Goal: Communication & Community: Share content

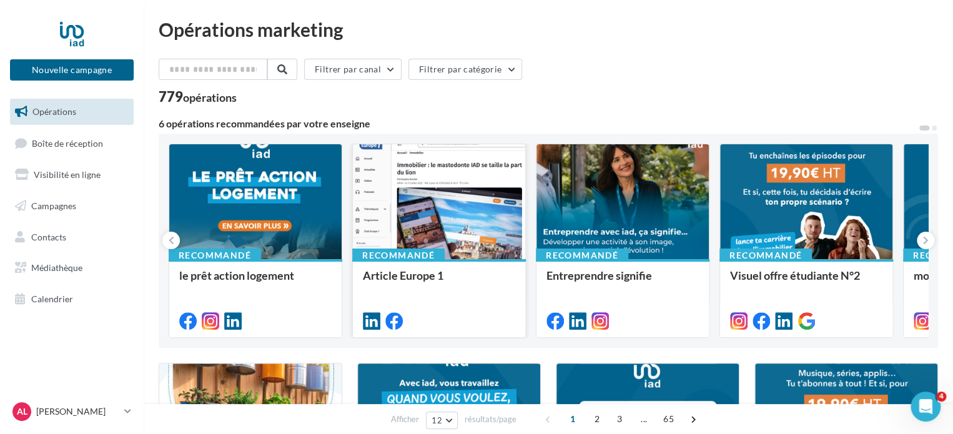
click at [478, 214] on div at bounding box center [439, 202] width 172 height 116
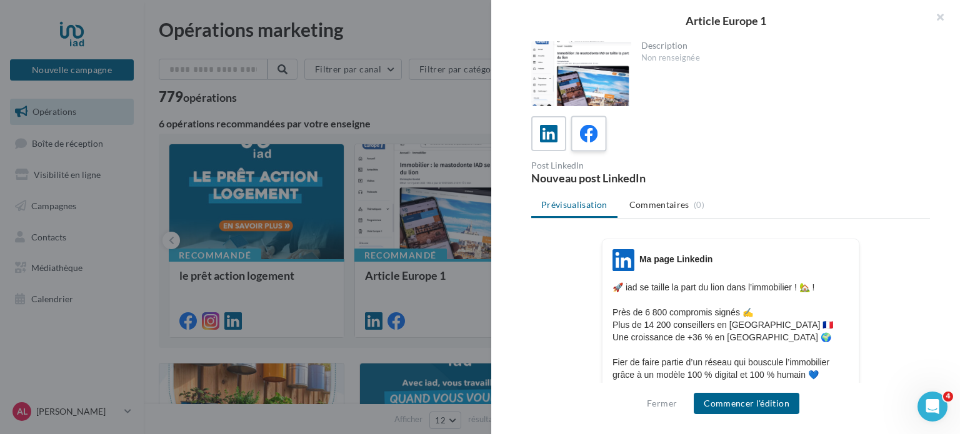
click at [595, 123] on div at bounding box center [588, 133] width 23 height 23
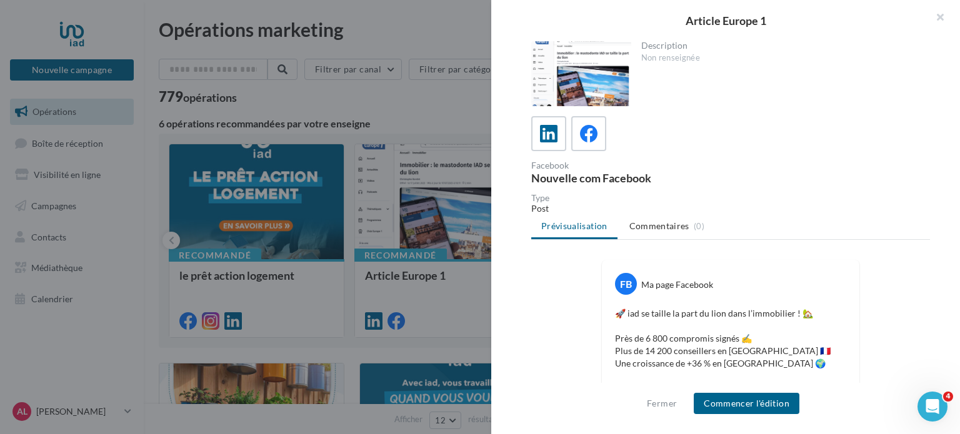
click at [710, 344] on p "🚀 iad se taille la part du lion dans l’immobilier ! 🏡 Près de 6 800 compromis s…" at bounding box center [730, 382] width 231 height 150
click at [702, 349] on p "🚀 iad se taille la part du lion dans l’immobilier ! 🏡 Près de 6 800 compromis s…" at bounding box center [730, 382] width 231 height 150
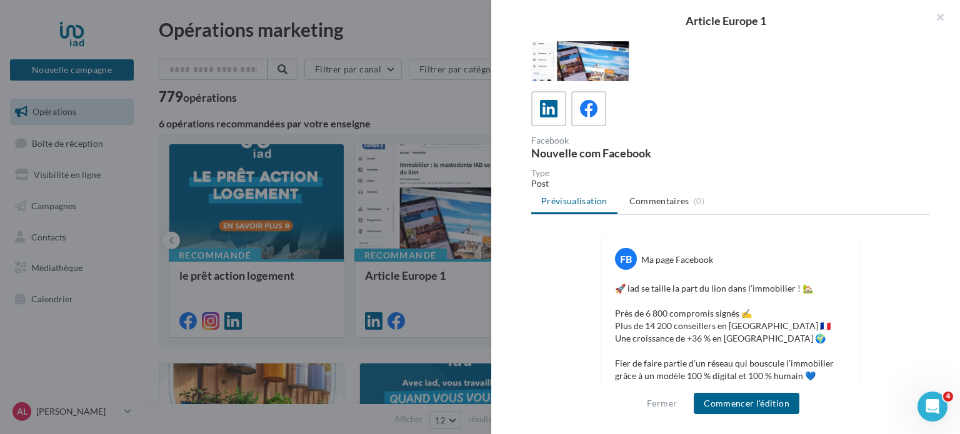
scroll to position [50, 0]
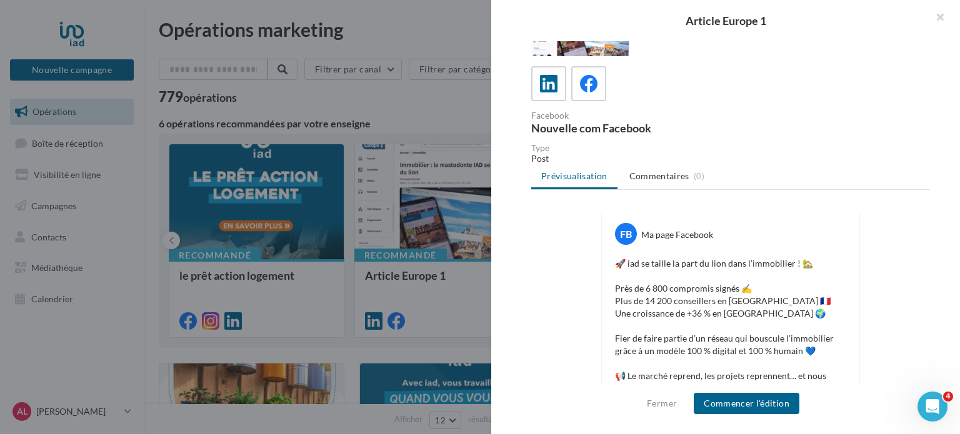
click at [677, 334] on p "🚀 iad se taille la part du lion dans l’immobilier ! 🏡 Près de 6 800 compromis s…" at bounding box center [730, 332] width 231 height 150
click at [615, 264] on p "🚀 iad se taille la part du lion dans l’immobilier ! 🏡 Près de 6 800 compromis s…" at bounding box center [730, 332] width 231 height 150
click at [742, 407] on button "Commencer l'édition" at bounding box center [746, 403] width 106 height 21
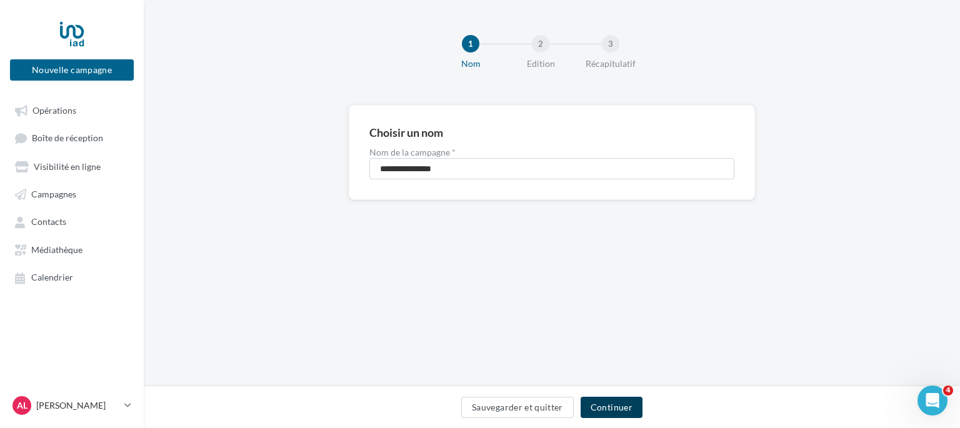
click at [608, 400] on button "Continuer" at bounding box center [611, 407] width 62 height 21
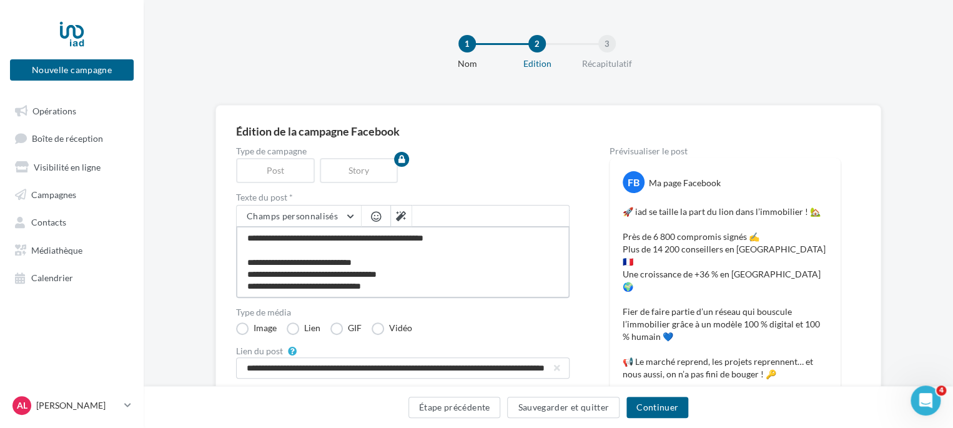
click at [246, 237] on textarea "**********" at bounding box center [403, 262] width 334 height 72
type textarea "**********"
click at [249, 236] on textarea "**********" at bounding box center [403, 262] width 334 height 72
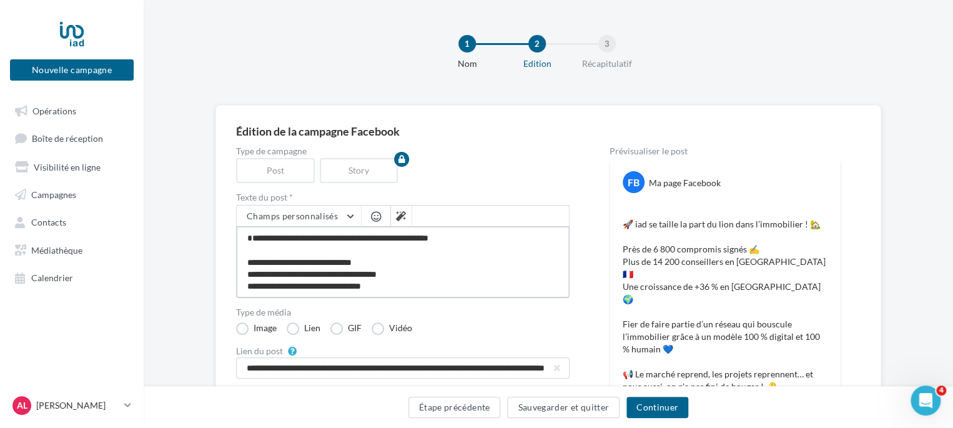
type textarea "**********"
click at [371, 212] on span "button" at bounding box center [376, 216] width 10 height 11
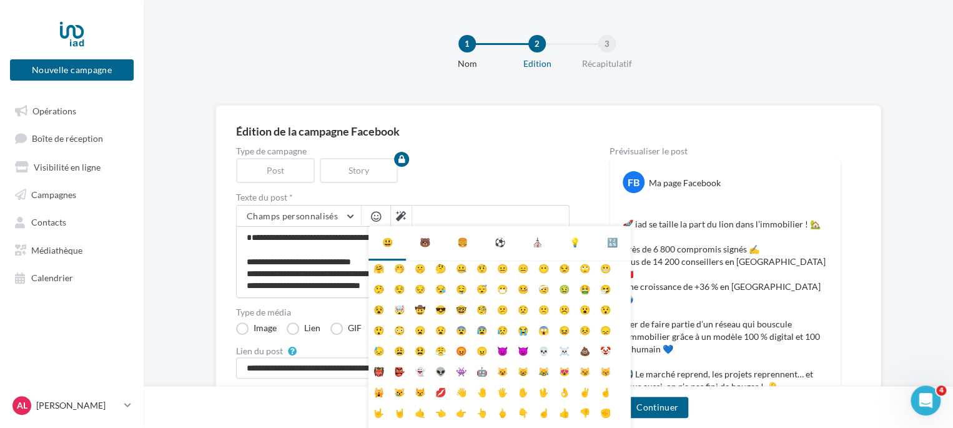
scroll to position [49, 0]
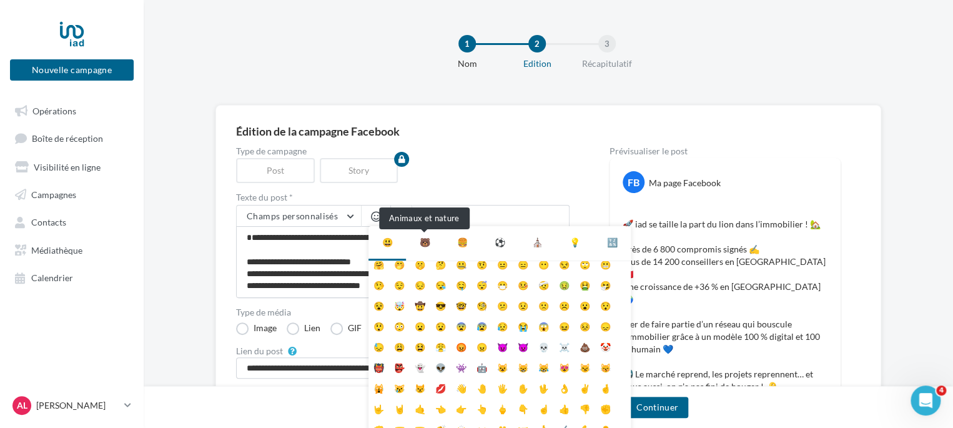
click at [422, 239] on div "🐻" at bounding box center [425, 242] width 11 height 12
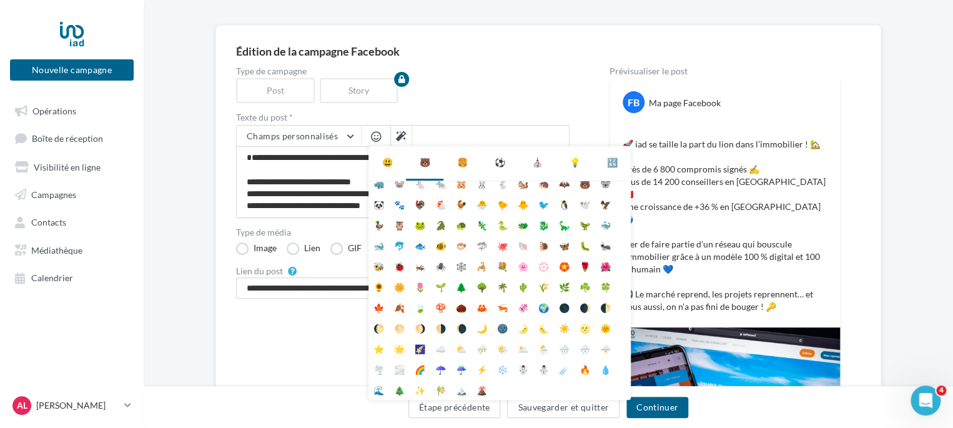
scroll to position [94, 0]
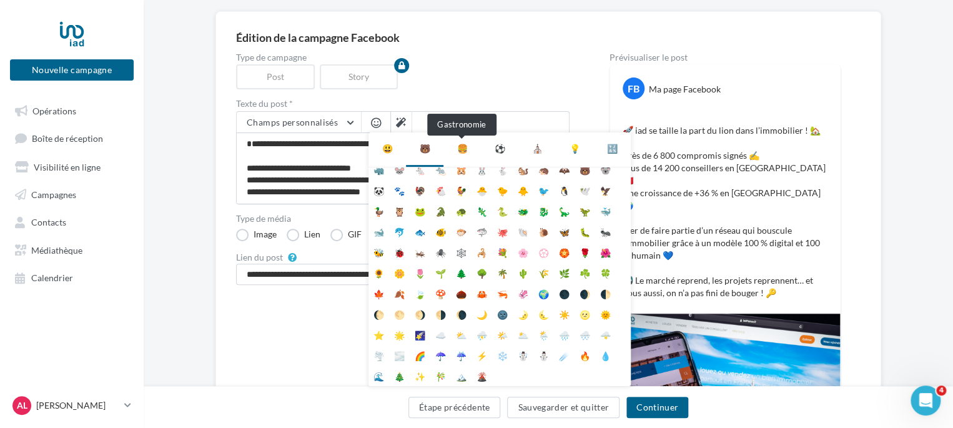
click at [457, 151] on div "🍔" at bounding box center [462, 148] width 11 height 12
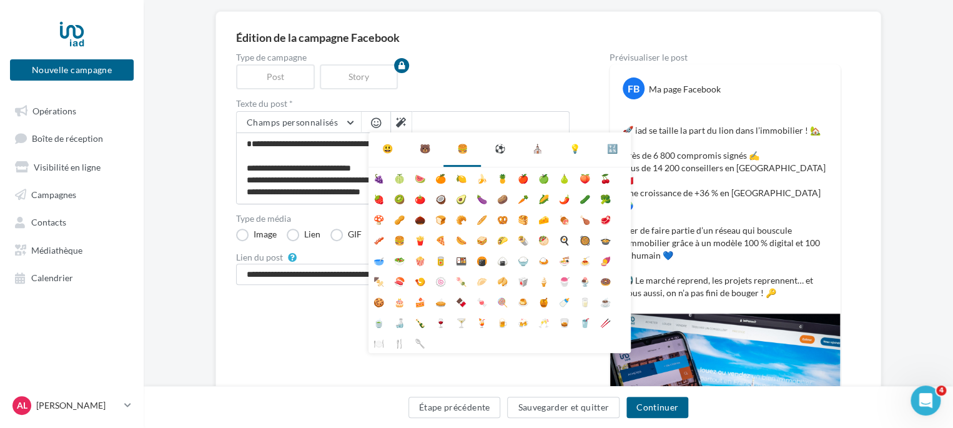
scroll to position [0, 0]
click at [502, 155] on div "⚽" at bounding box center [499, 148] width 37 height 32
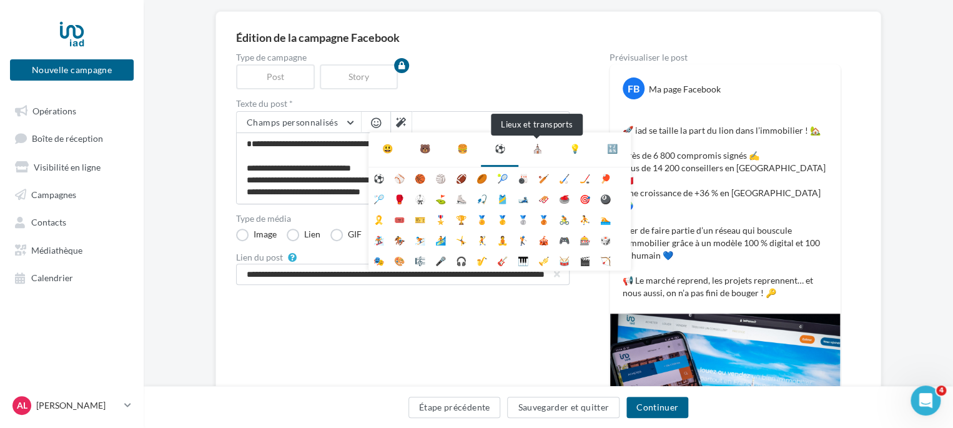
click at [534, 149] on div "⛪" at bounding box center [537, 148] width 11 height 12
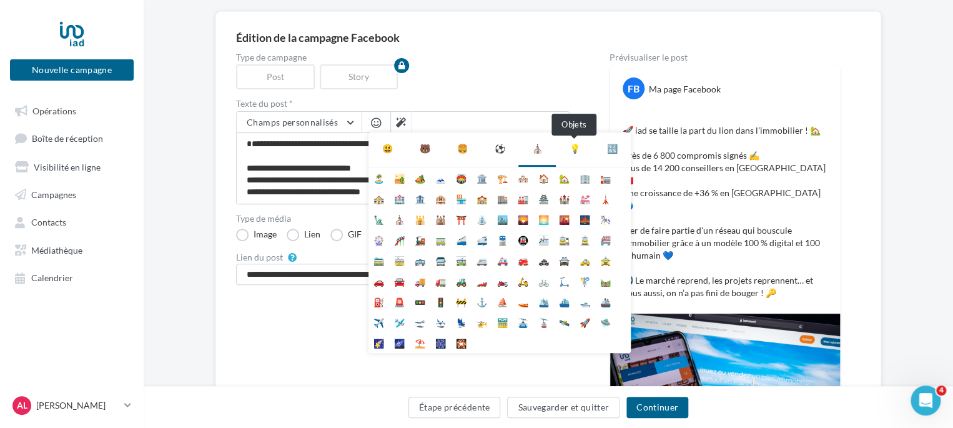
click at [572, 147] on div "💡" at bounding box center [575, 148] width 11 height 12
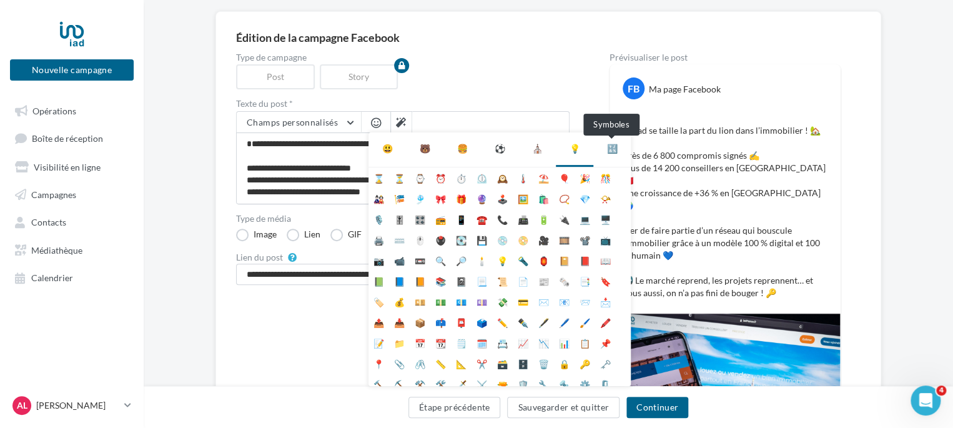
click at [613, 152] on div "🔣" at bounding box center [612, 148] width 11 height 12
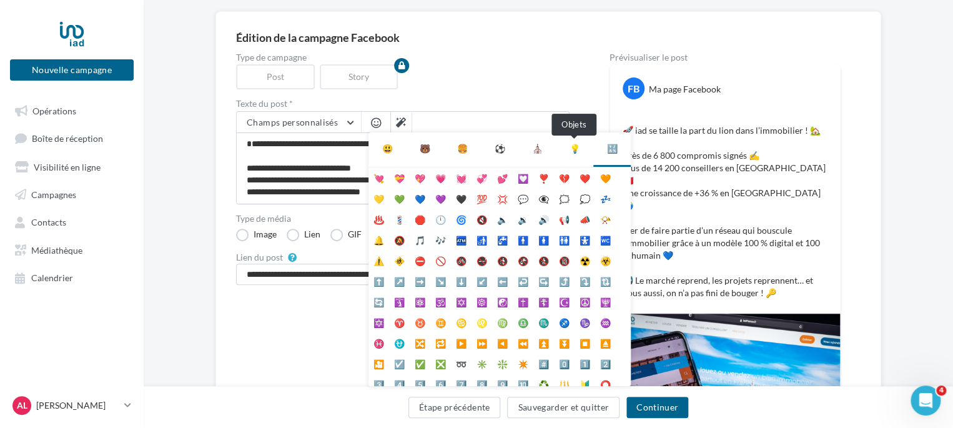
click at [570, 148] on div "💡" at bounding box center [575, 148] width 11 height 12
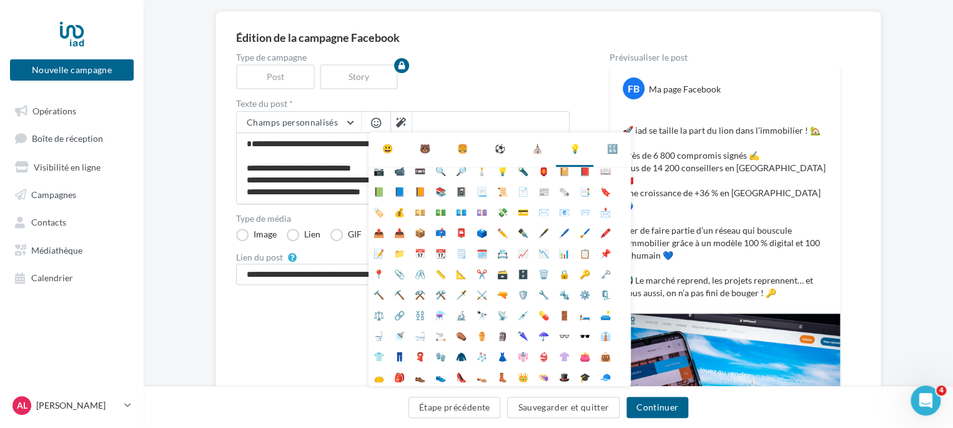
scroll to position [111, 0]
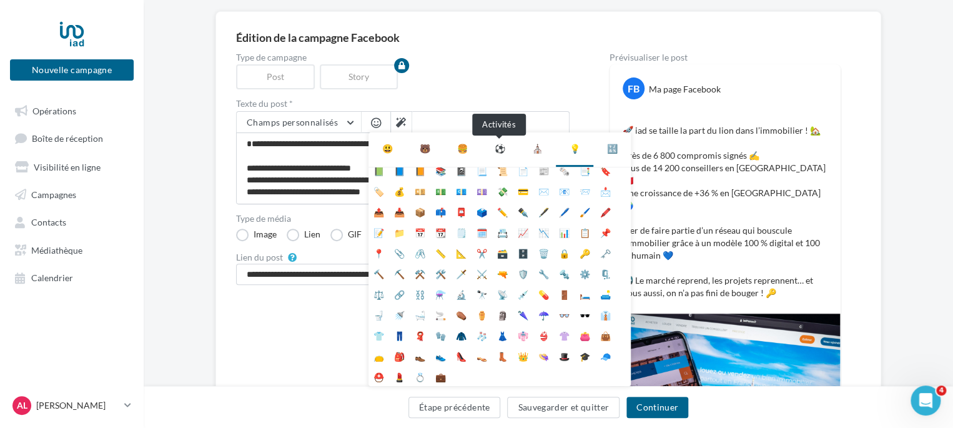
click at [495, 152] on div "⚽" at bounding box center [500, 148] width 11 height 12
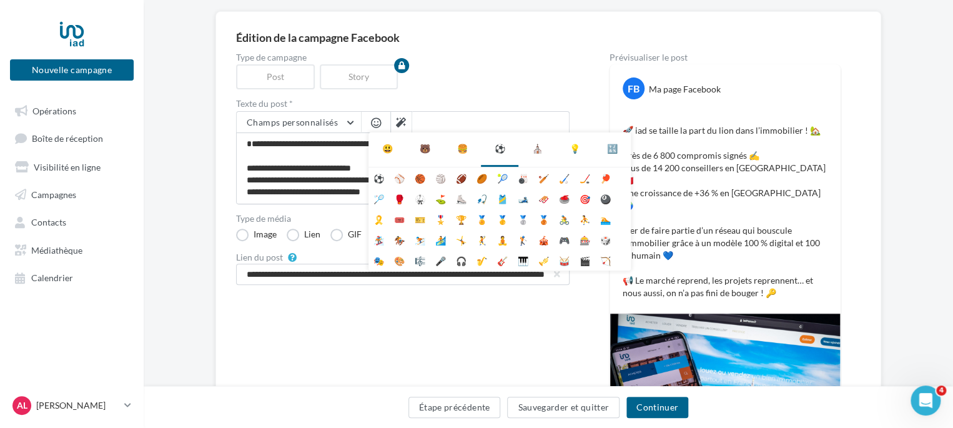
scroll to position [0, 0]
click at [417, 150] on div "🐻" at bounding box center [424, 148] width 37 height 32
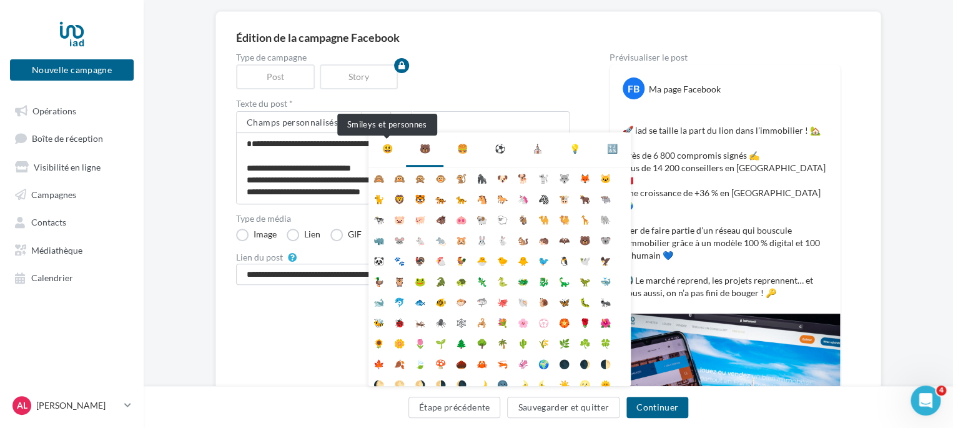
click at [392, 142] on div "😃" at bounding box center [387, 148] width 11 height 12
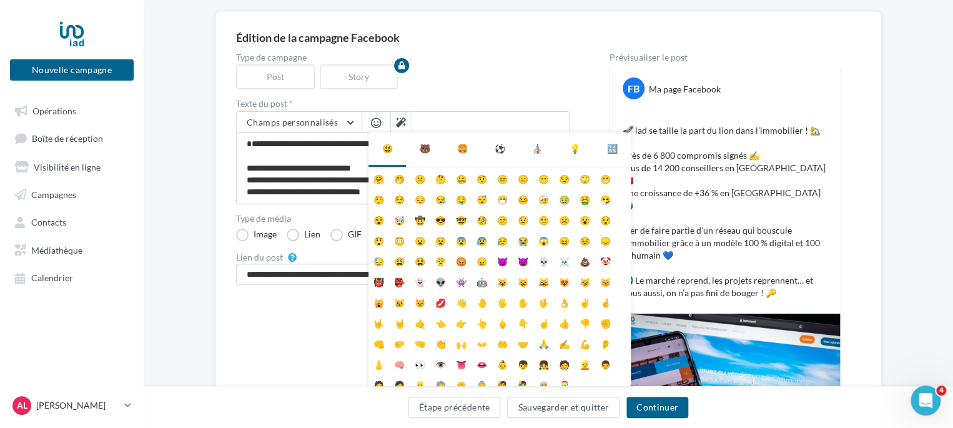
scroll to position [49, 0]
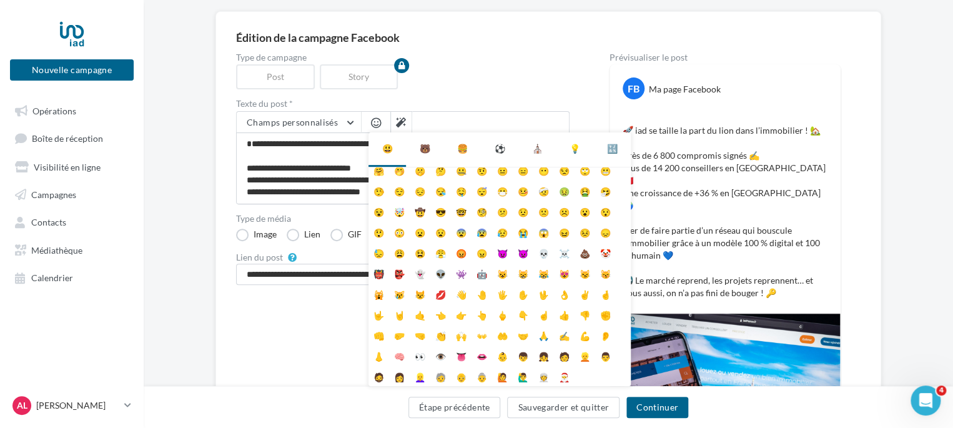
click at [291, 329] on div "Type de campagne Post Story Texte du post * Champs personnalisés Lien de sollic…" at bounding box center [403, 305] width 334 height 504
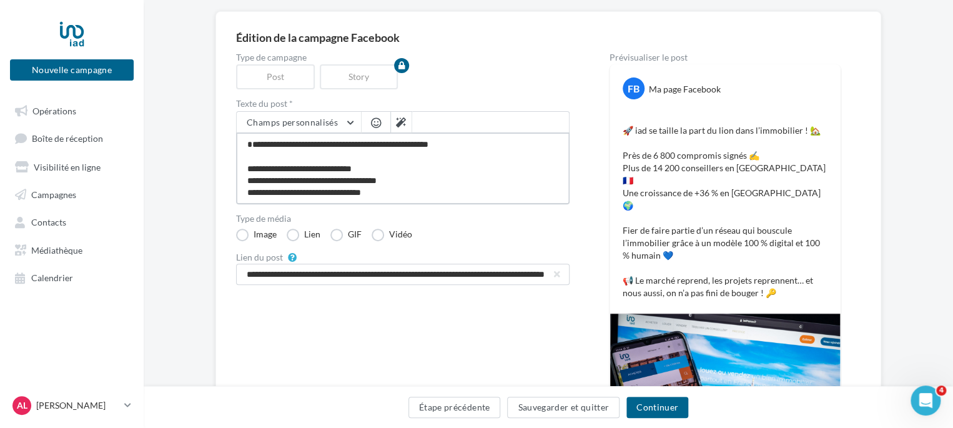
click at [272, 142] on textarea "**********" at bounding box center [403, 168] width 334 height 72
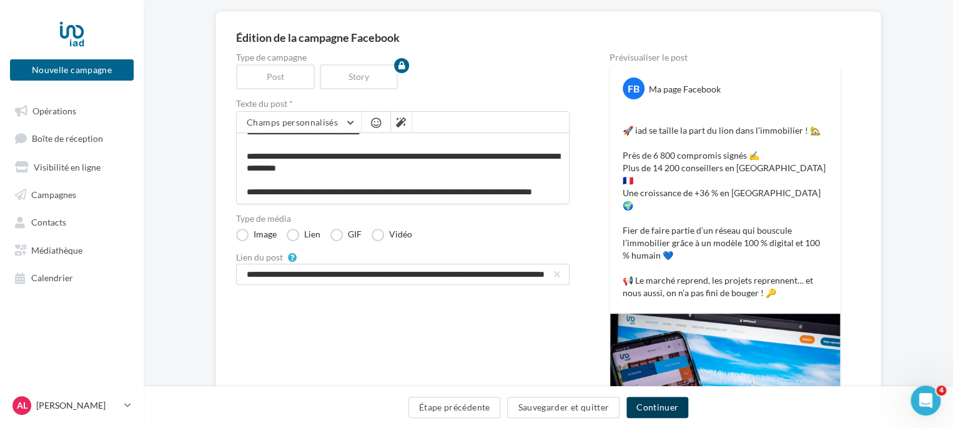
scroll to position [72, 0]
click at [680, 409] on button "Continuer" at bounding box center [658, 407] width 62 height 21
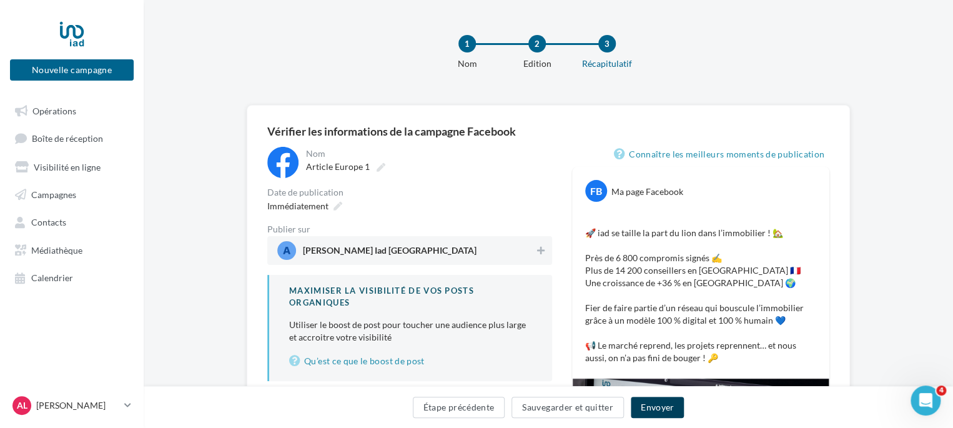
click at [665, 413] on button "Envoyer" at bounding box center [657, 407] width 53 height 21
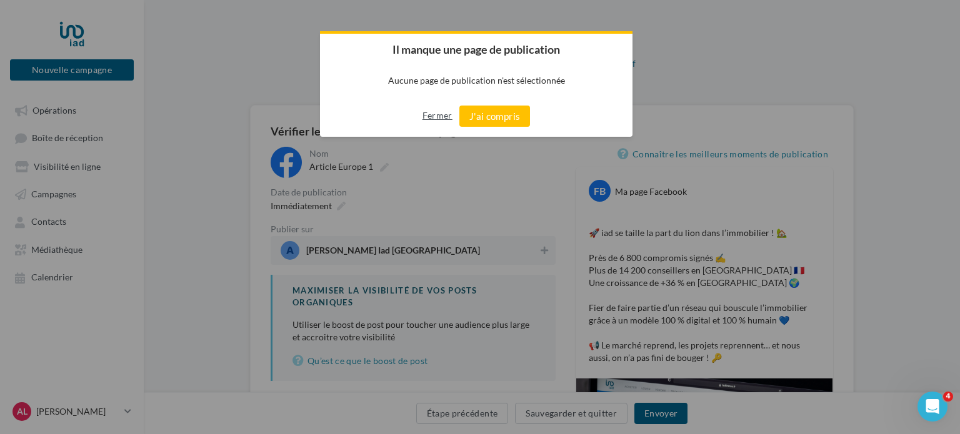
click at [437, 122] on button "Fermer" at bounding box center [437, 116] width 30 height 20
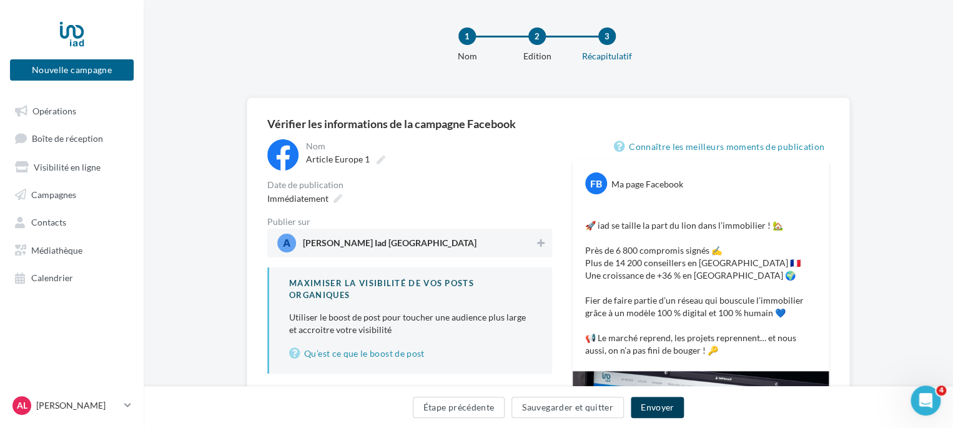
scroll to position [6, 0]
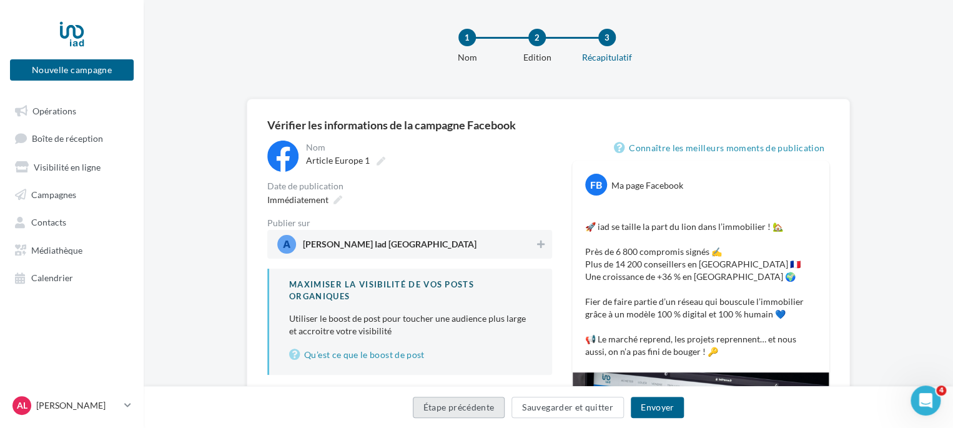
click at [470, 409] on button "Étape précédente" at bounding box center [459, 407] width 92 height 21
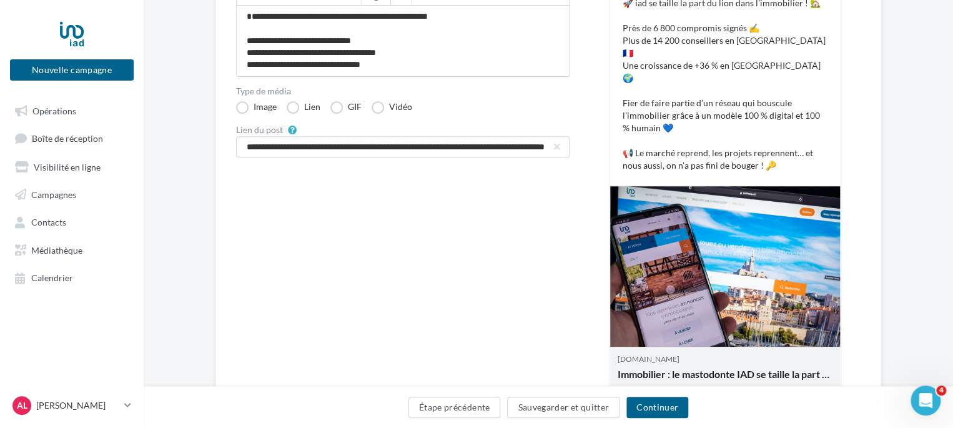
scroll to position [291, 0]
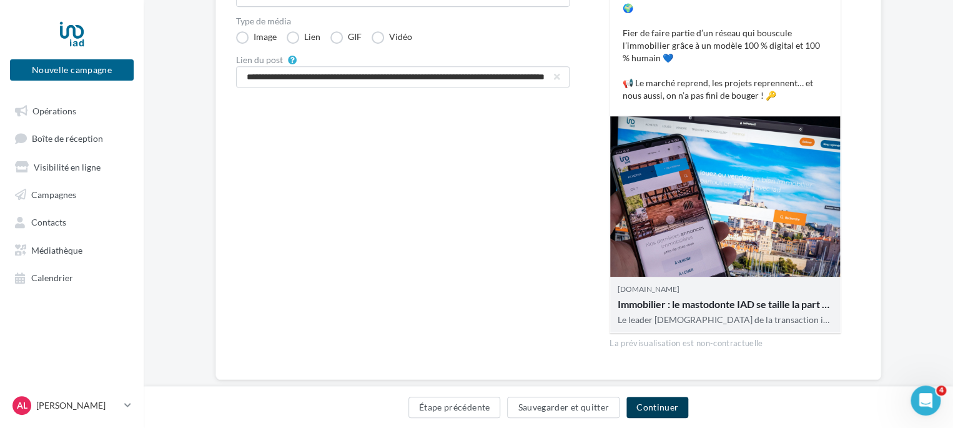
click at [656, 411] on button "Continuer" at bounding box center [658, 407] width 62 height 21
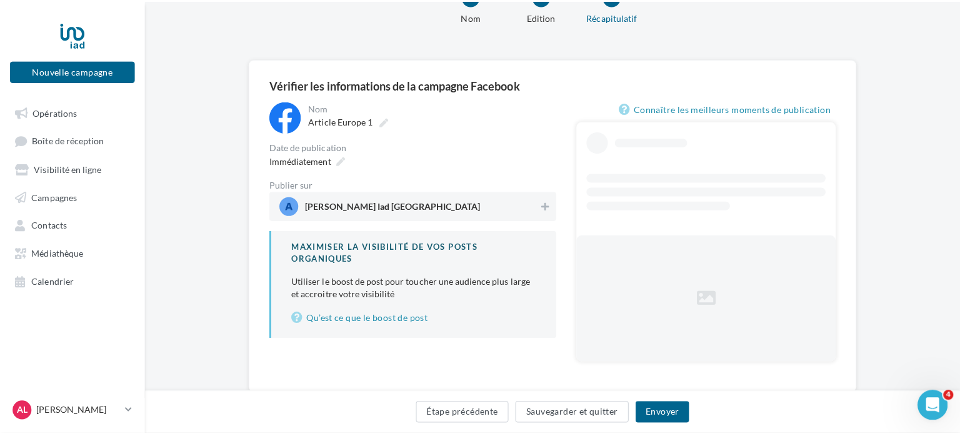
scroll to position [80, 0]
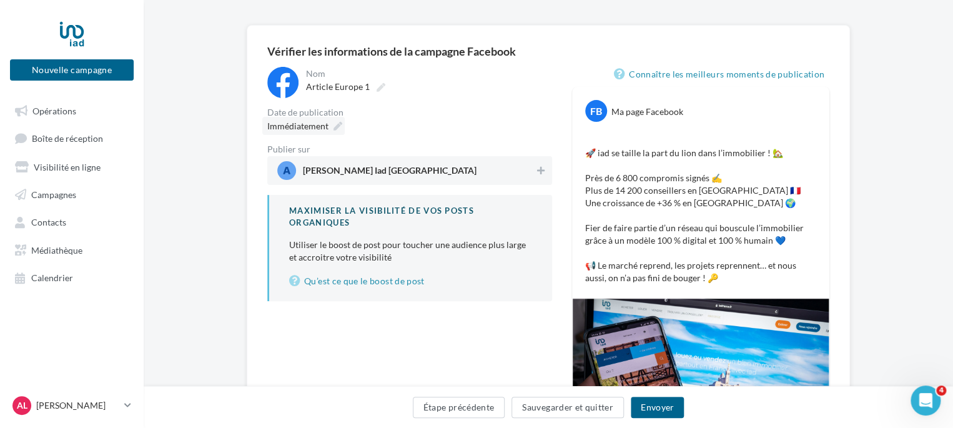
click at [335, 126] on icon at bounding box center [338, 126] width 9 height 9
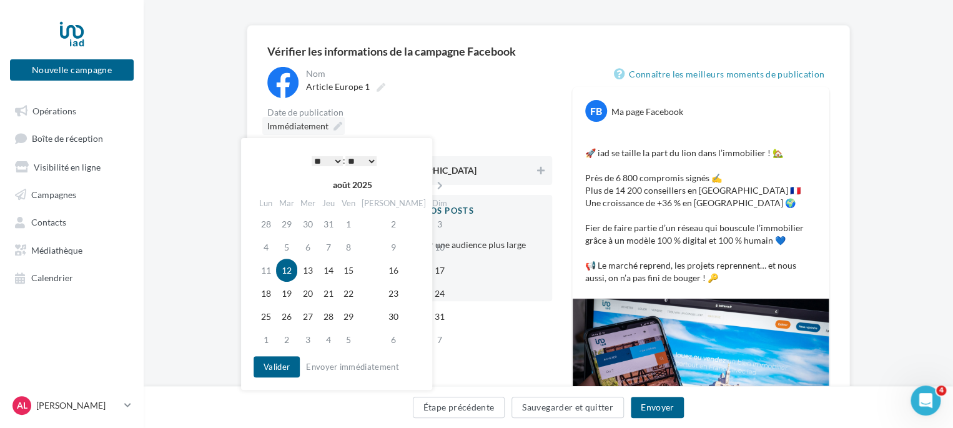
click at [335, 126] on icon at bounding box center [338, 126] width 9 height 9
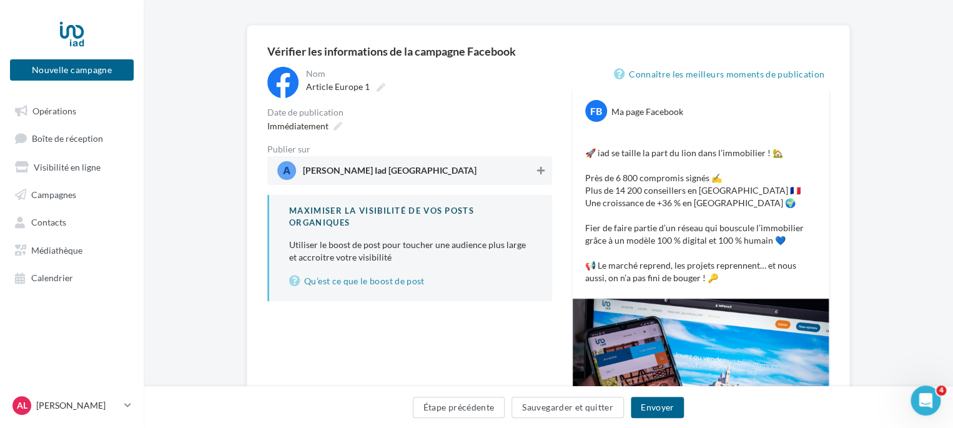
click at [541, 171] on icon at bounding box center [540, 170] width 7 height 9
click at [639, 402] on button "Envoyer" at bounding box center [657, 407] width 53 height 21
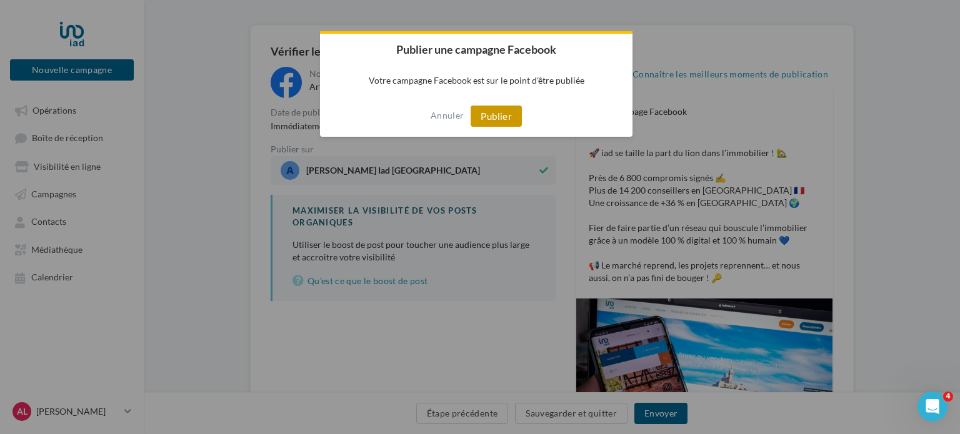
click at [507, 116] on button "Publier" at bounding box center [495, 116] width 51 height 21
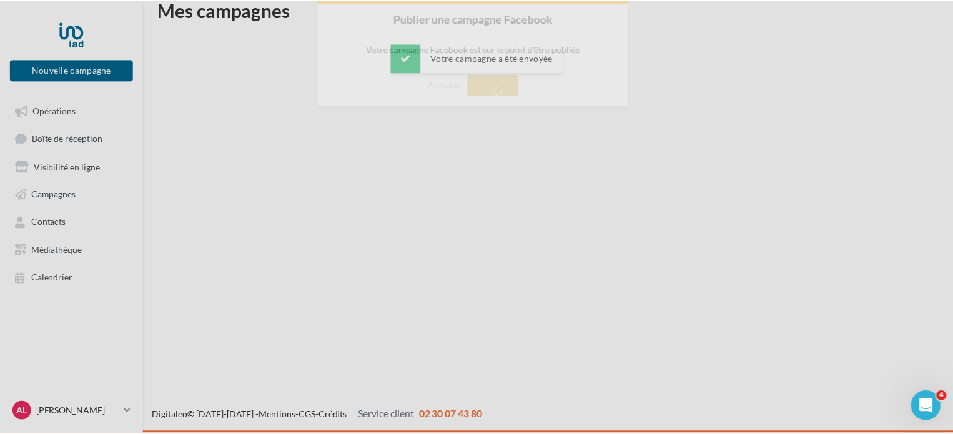
scroll to position [20, 0]
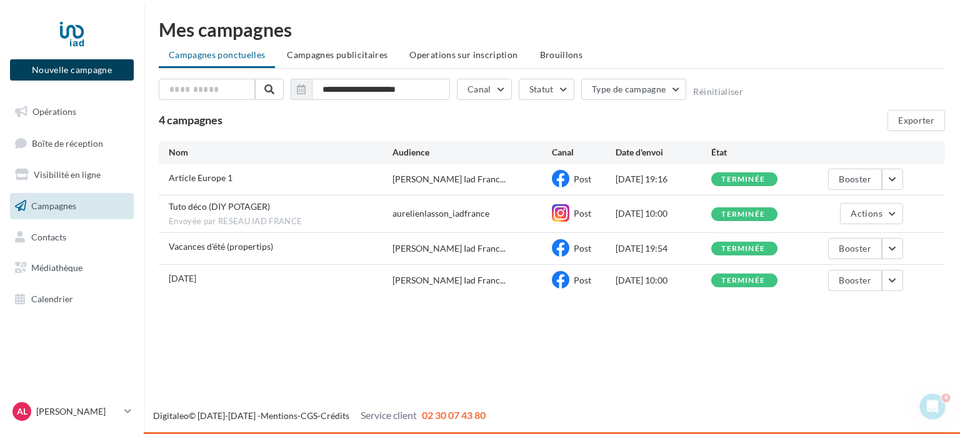
click at [74, 75] on button "Nouvelle campagne" at bounding box center [72, 69] width 124 height 21
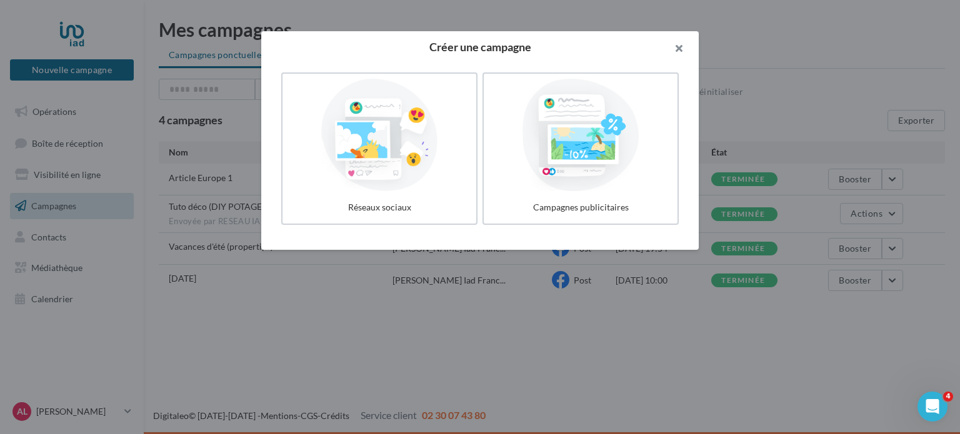
click at [678, 49] on button "button" at bounding box center [673, 49] width 50 height 37
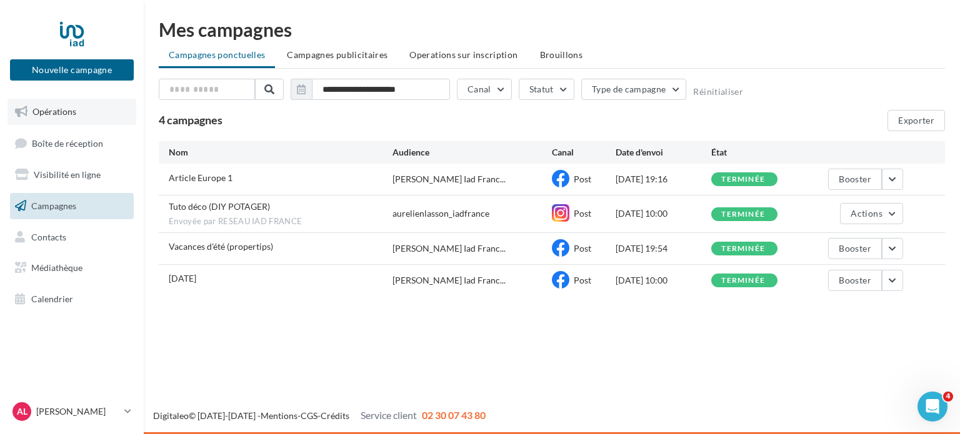
click at [68, 109] on span "Opérations" at bounding box center [54, 111] width 44 height 11
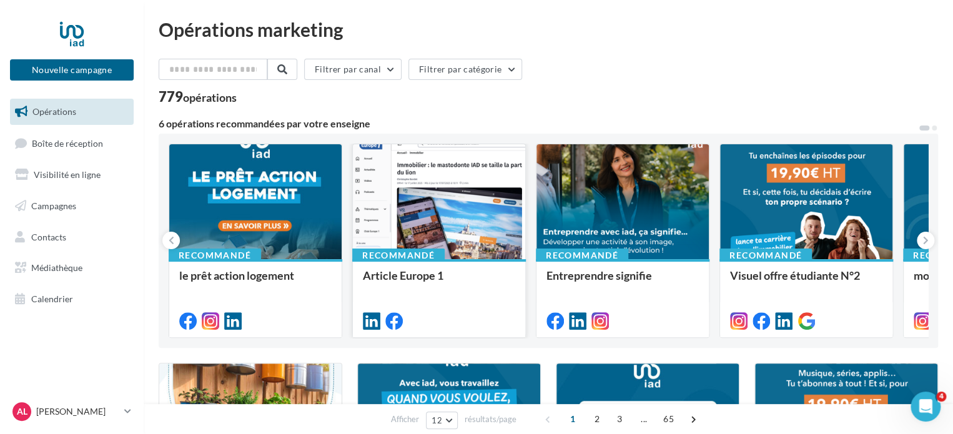
click at [450, 221] on div at bounding box center [439, 202] width 172 height 116
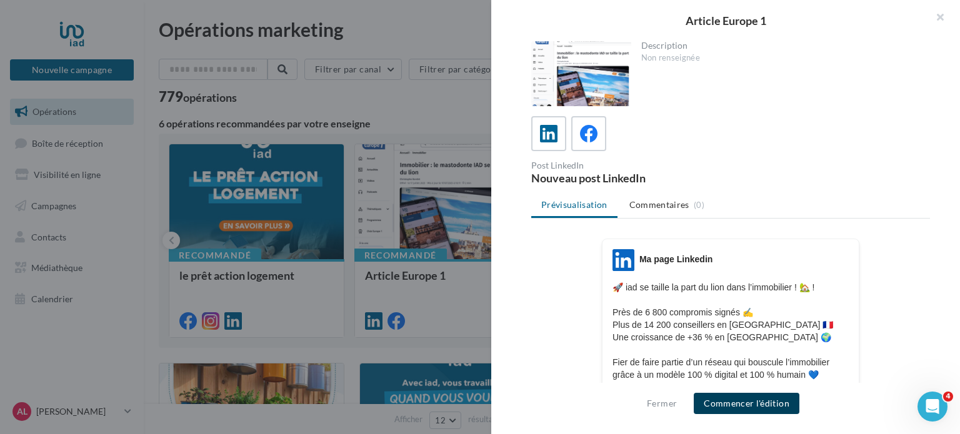
click at [765, 400] on button "Commencer l'édition" at bounding box center [746, 403] width 106 height 21
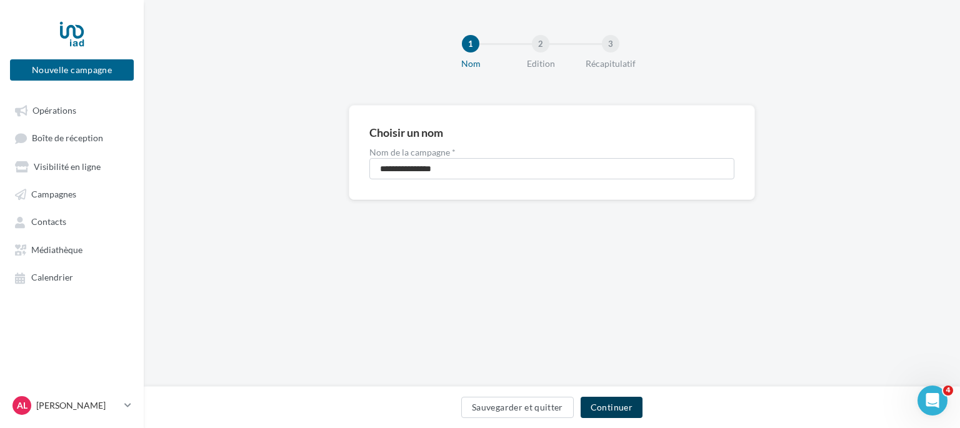
click at [635, 404] on button "Continuer" at bounding box center [611, 407] width 62 height 21
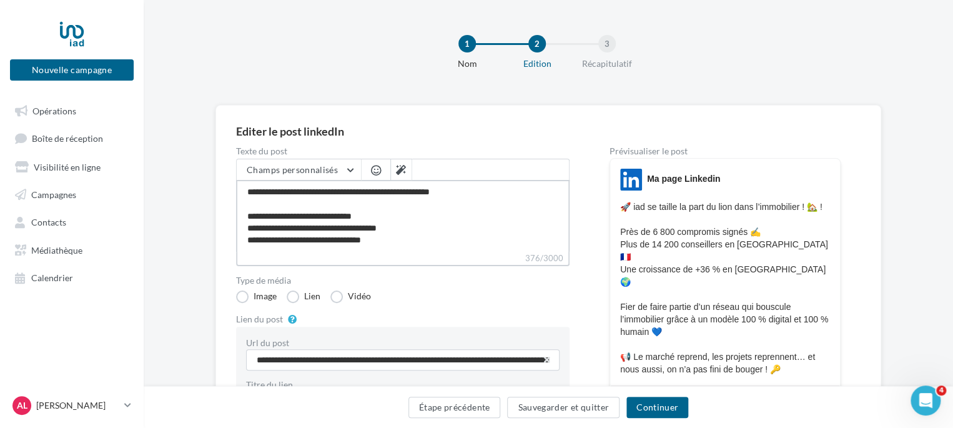
scroll to position [71, 0]
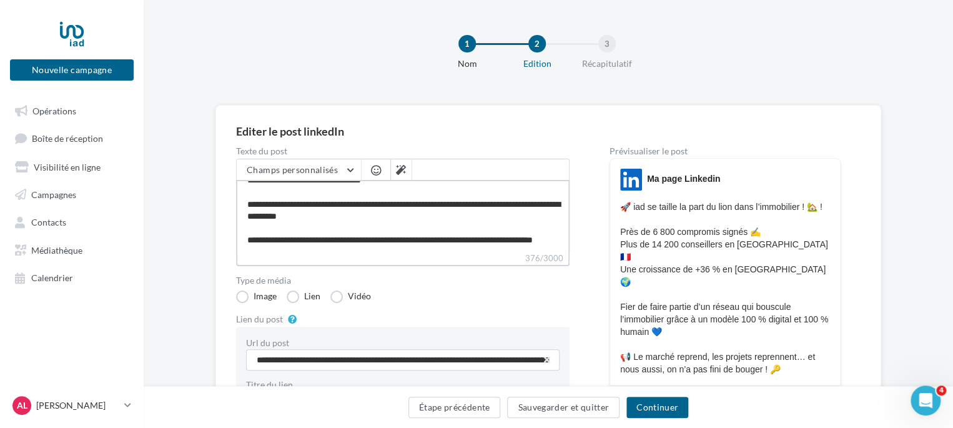
drag, startPoint x: 248, startPoint y: 192, endPoint x: 403, endPoint y: 249, distance: 165.0
click at [403, 249] on textarea "**********" at bounding box center [403, 216] width 334 height 72
